Goal: Task Accomplishment & Management: Use online tool/utility

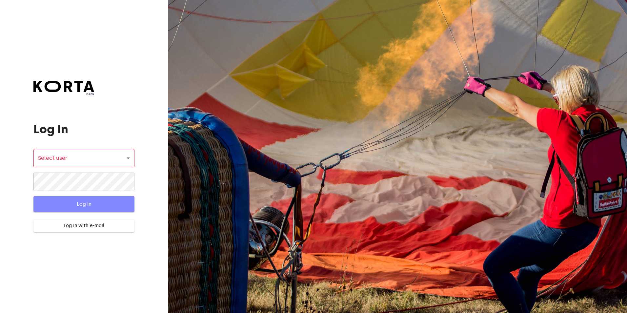
click at [93, 203] on span "Log In" at bounding box center [84, 204] width 80 height 9
click at [109, 160] on body "beta Log In Select user ​ ​ ​ Log In Log In with e-mail Need an Account? Create…" at bounding box center [313, 156] width 627 height 313
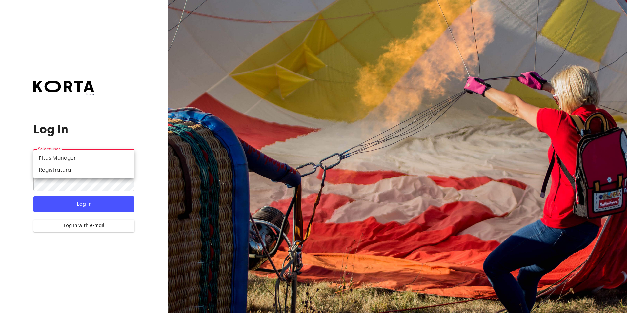
click at [86, 168] on li "Registratura" at bounding box center [83, 170] width 101 height 12
type input "74"
click at [89, 203] on span "Log In" at bounding box center [84, 204] width 80 height 9
